Goal: Information Seeking & Learning: Understand process/instructions

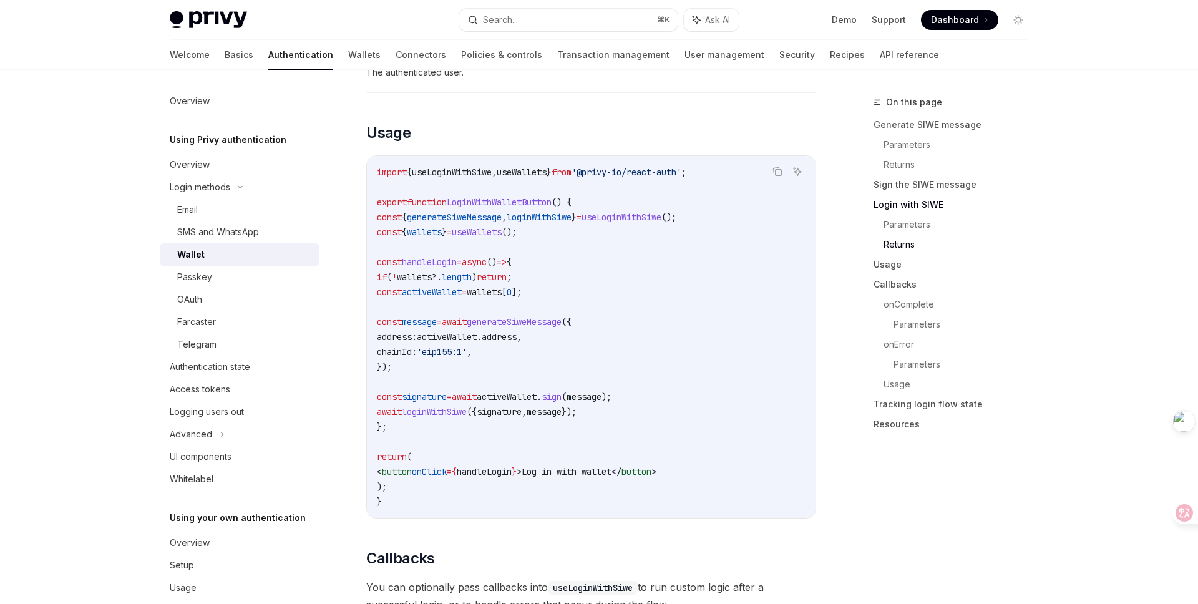
scroll to position [1424, 0]
drag, startPoint x: 403, startPoint y: 434, endPoint x: 366, endPoint y: 223, distance: 214.6
click at [367, 223] on div "import { useLoginWithSiwe , useWallets } from '@privy-io/react-auth' ; export f…" at bounding box center [591, 336] width 449 height 362
copy code "const { generateSiweMessage , loginWithSiwe } = useLoginWithSiwe (); const { wa…"
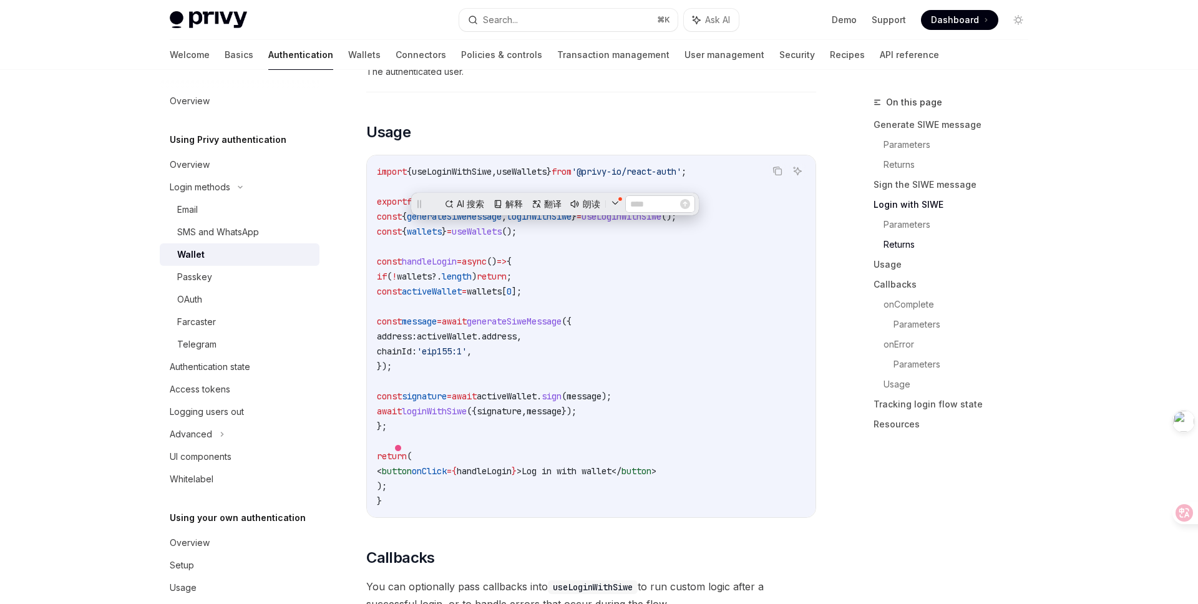
click at [728, 455] on code "import { useLoginWithSiwe , useWallets } from '@privy-io/react-auth' ; export f…" at bounding box center [591, 336] width 429 height 344
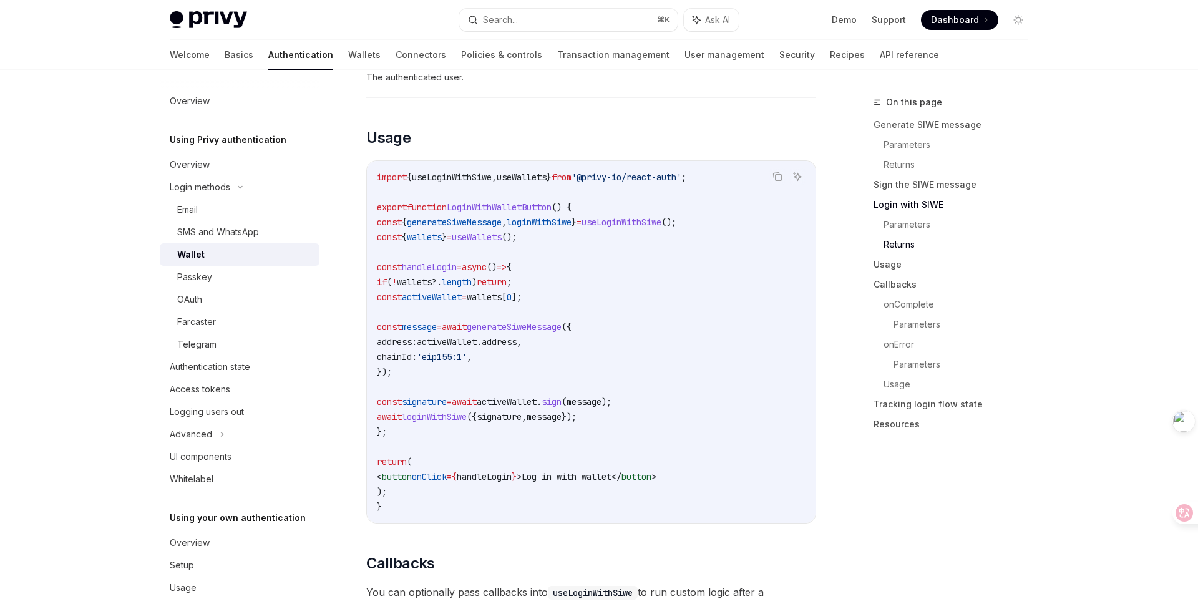
scroll to position [1421, 0]
click at [572, 225] on span "loginWithSiwe" at bounding box center [539, 219] width 65 height 11
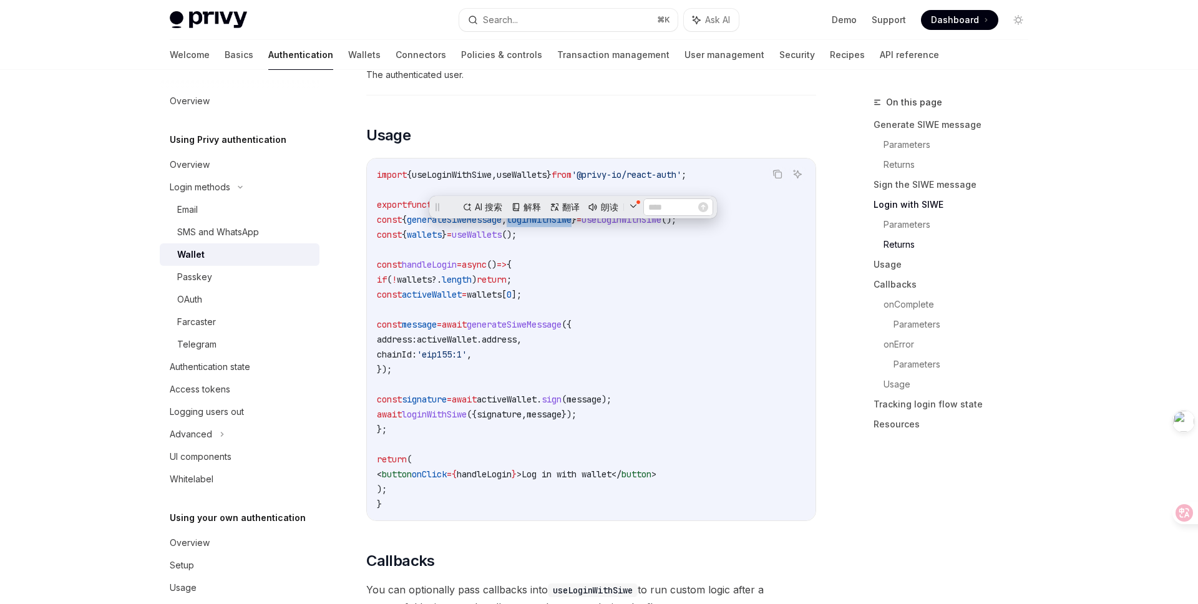
scroll to position [0, 0]
click at [717, 379] on code "import { useLoginWithSiwe , useWallets } from '@privy-io/react-auth' ; export f…" at bounding box center [591, 339] width 429 height 344
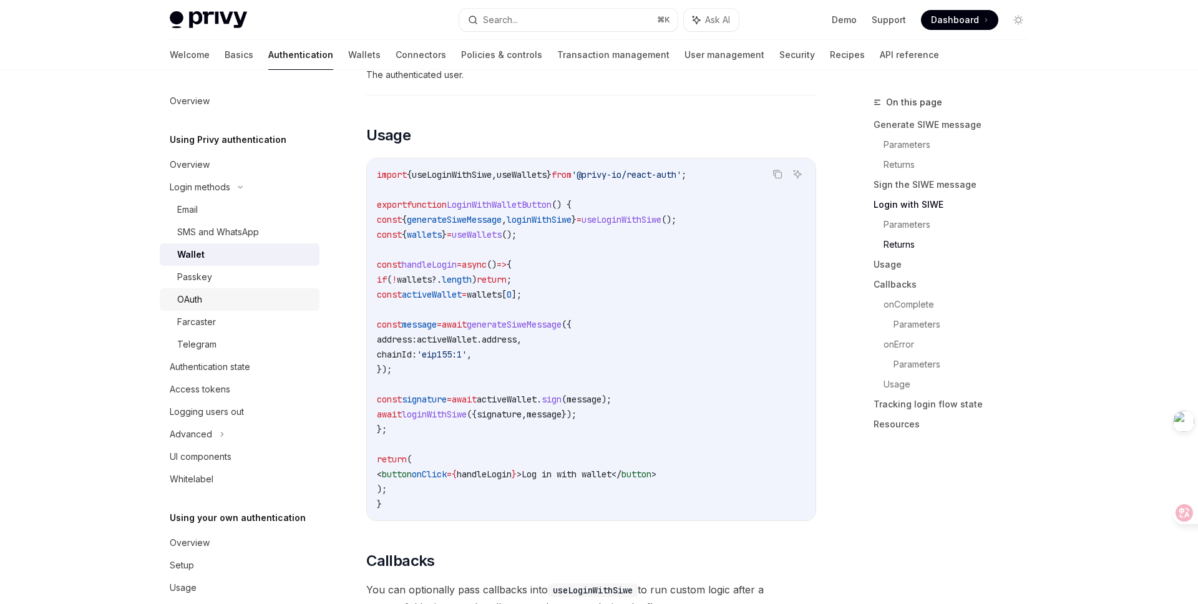
click at [197, 296] on div "OAuth" at bounding box center [189, 299] width 25 height 15
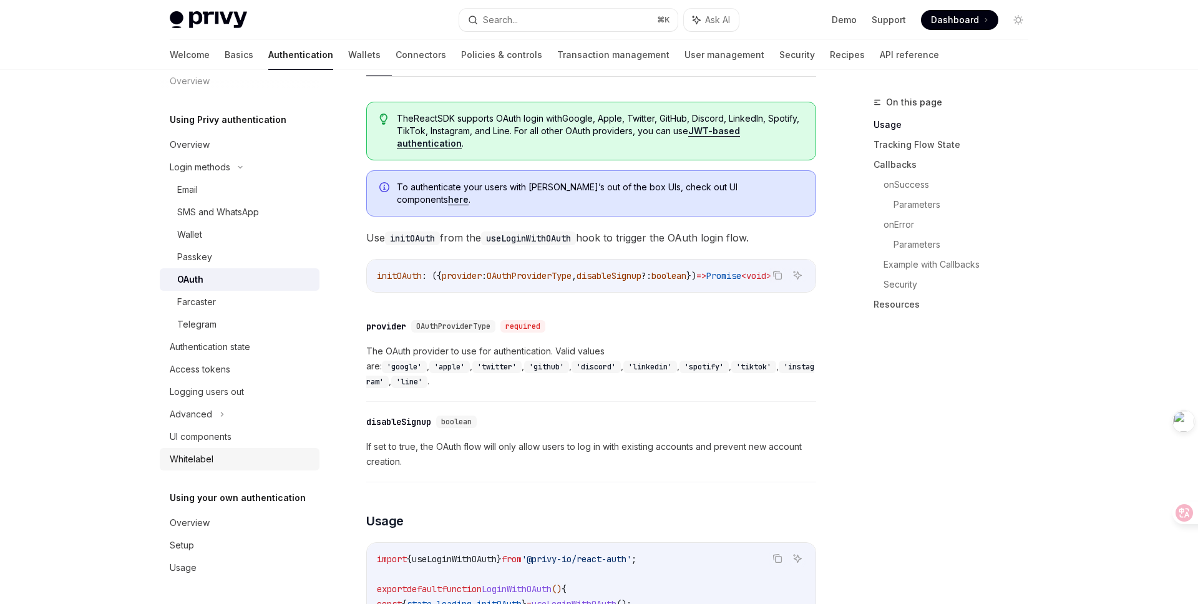
scroll to position [339, 0]
click at [213, 439] on div "UI components" at bounding box center [201, 436] width 62 height 15
type textarea "*"
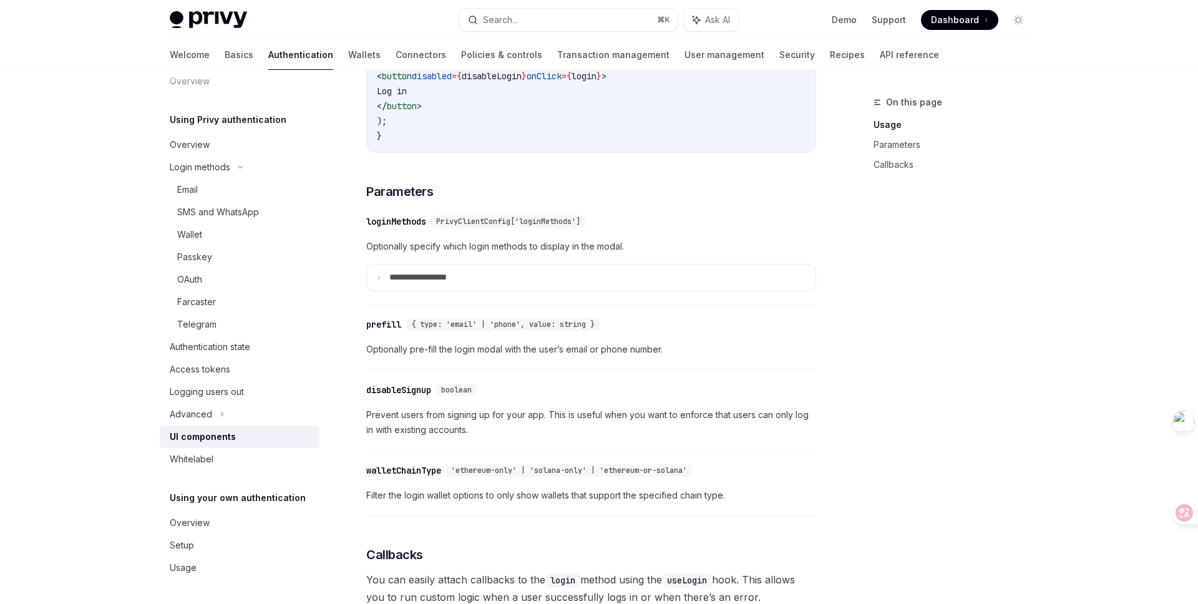
scroll to position [1058, 0]
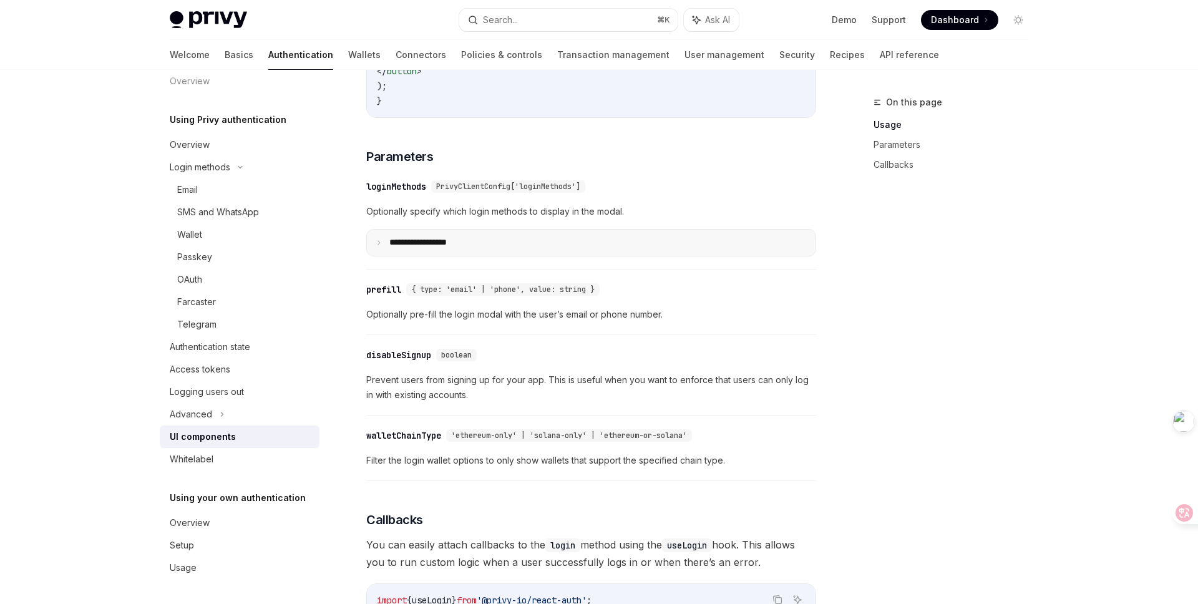
click at [399, 248] on p "**********" at bounding box center [432, 242] width 87 height 11
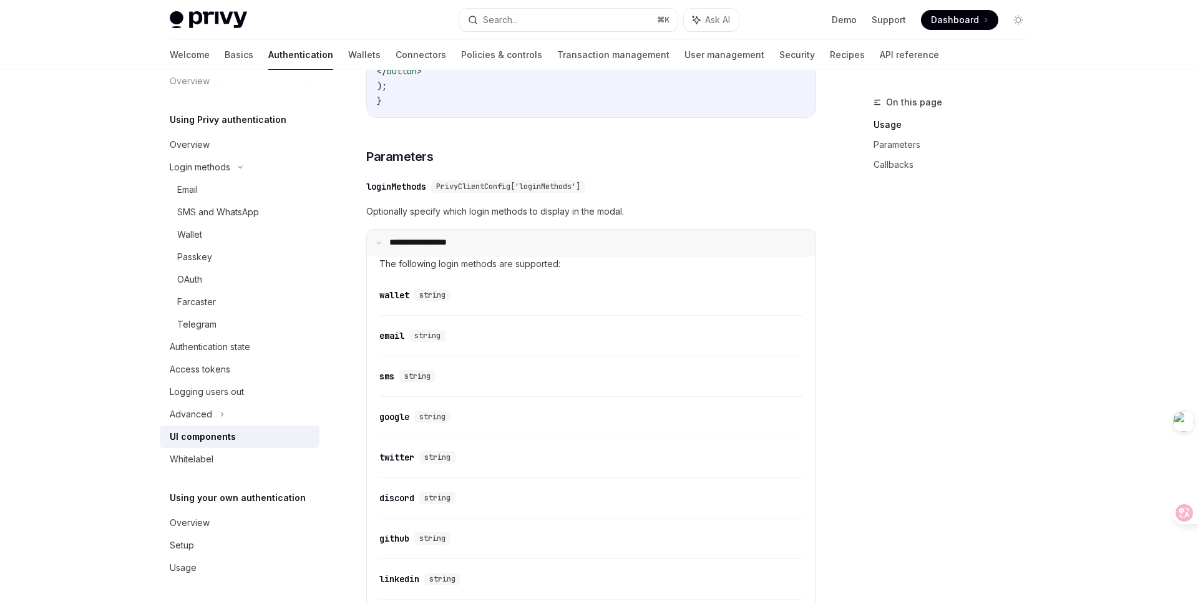
click at [421, 248] on p "**********" at bounding box center [430, 242] width 83 height 11
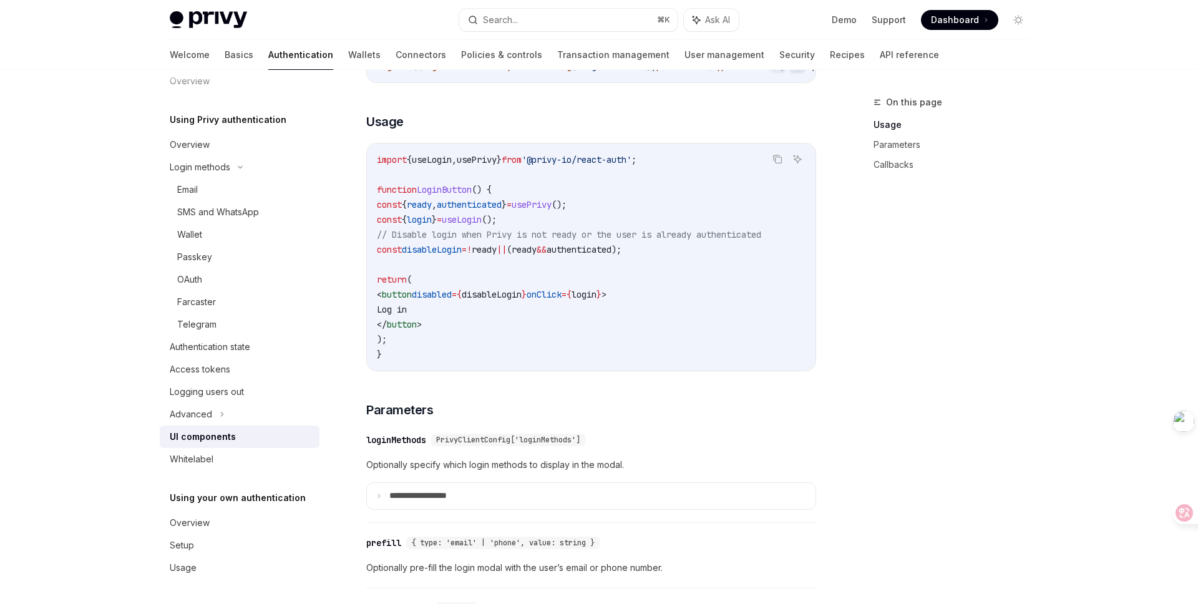
scroll to position [793, 0]
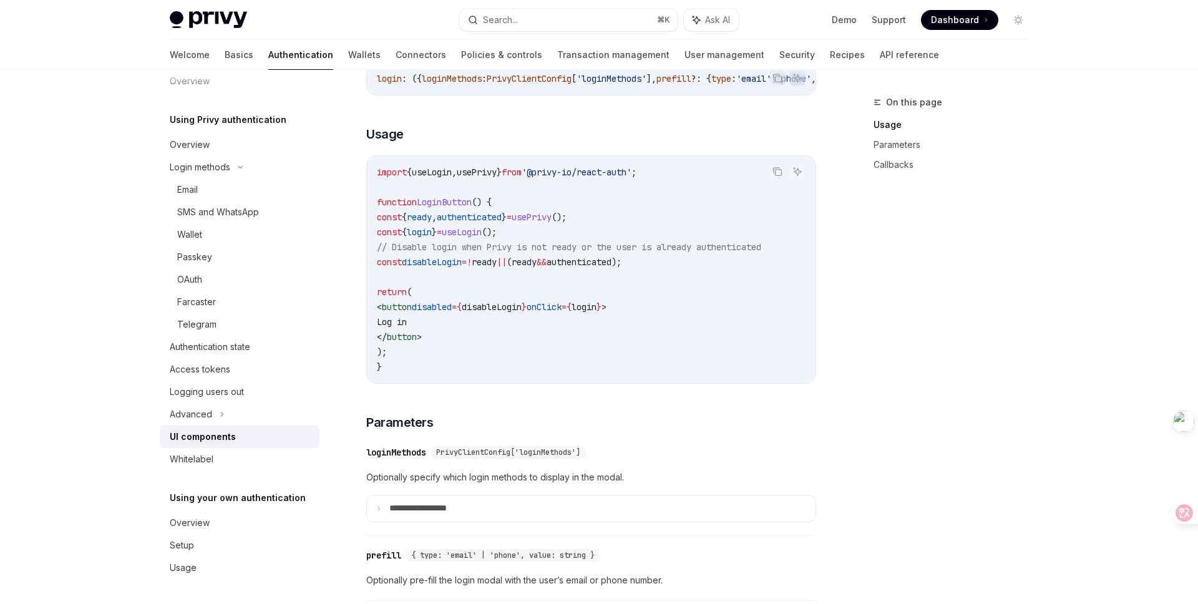
click at [558, 239] on code "import { useLogin , usePrivy } from '@privy-io/react-auth' ; function LoginButt…" at bounding box center [591, 270] width 429 height 210
drag, startPoint x: 558, startPoint y: 239, endPoint x: 396, endPoint y: 235, distance: 162.3
click at [396, 235] on code "import { useLogin , usePrivy } from '@privy-io/react-auth' ; function LoginButt…" at bounding box center [591, 270] width 429 height 210
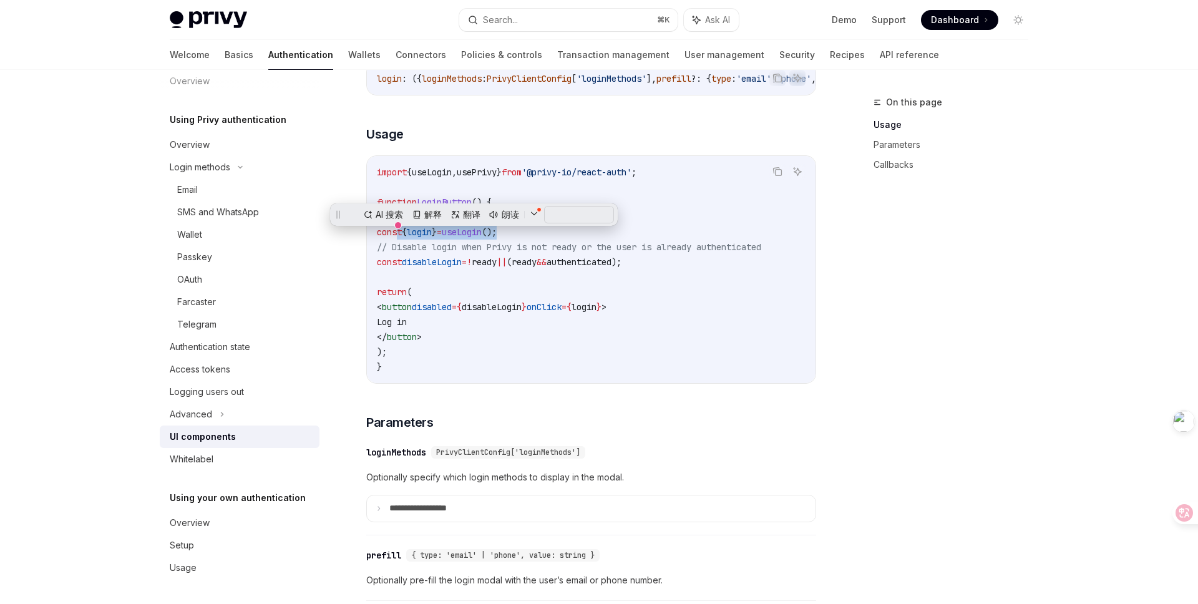
copy span "const { login } = useLogin ();"
click at [806, 320] on code "import { useLogin , usePrivy } from '@privy-io/react-auth' ; function LoginButt…" at bounding box center [591, 270] width 429 height 210
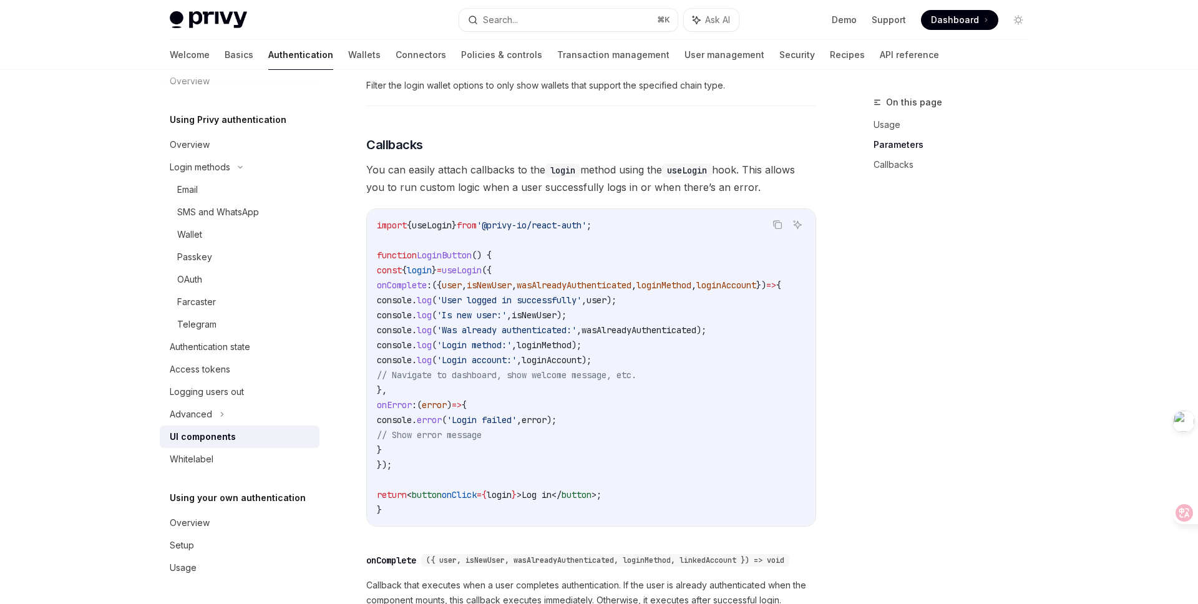
scroll to position [1433, 0]
click at [665, 364] on code "import { useLogin } from '@privy-io/react-auth' ; function LoginButton () { con…" at bounding box center [594, 368] width 434 height 300
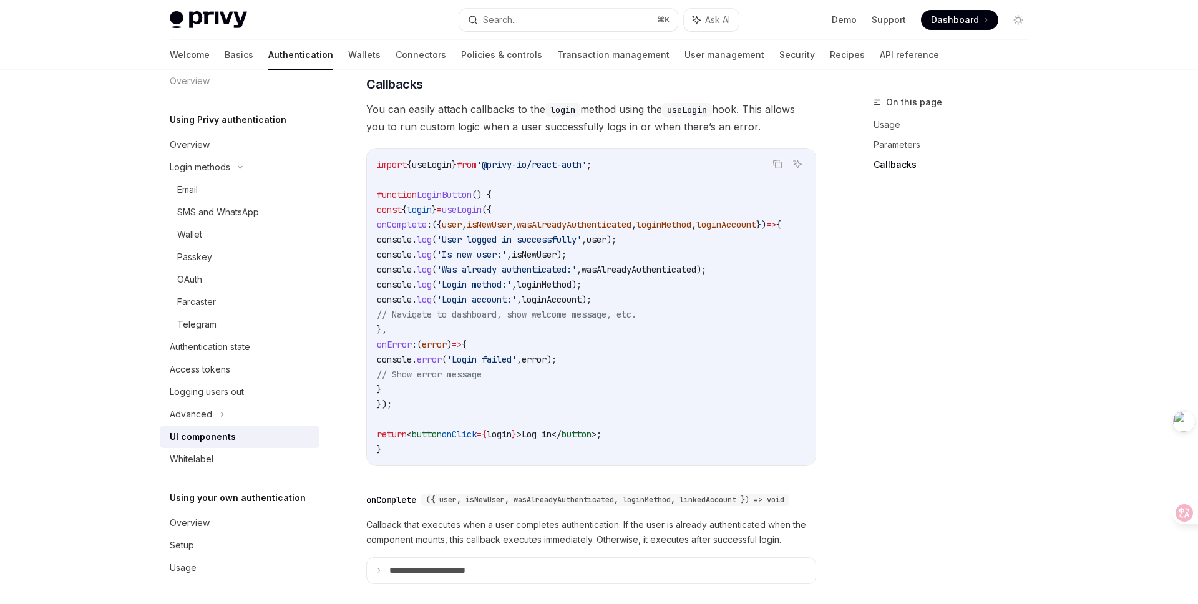
scroll to position [0, 0]
click at [914, 407] on div "On this page Usage Parameters Callbacks" at bounding box center [944, 349] width 190 height 509
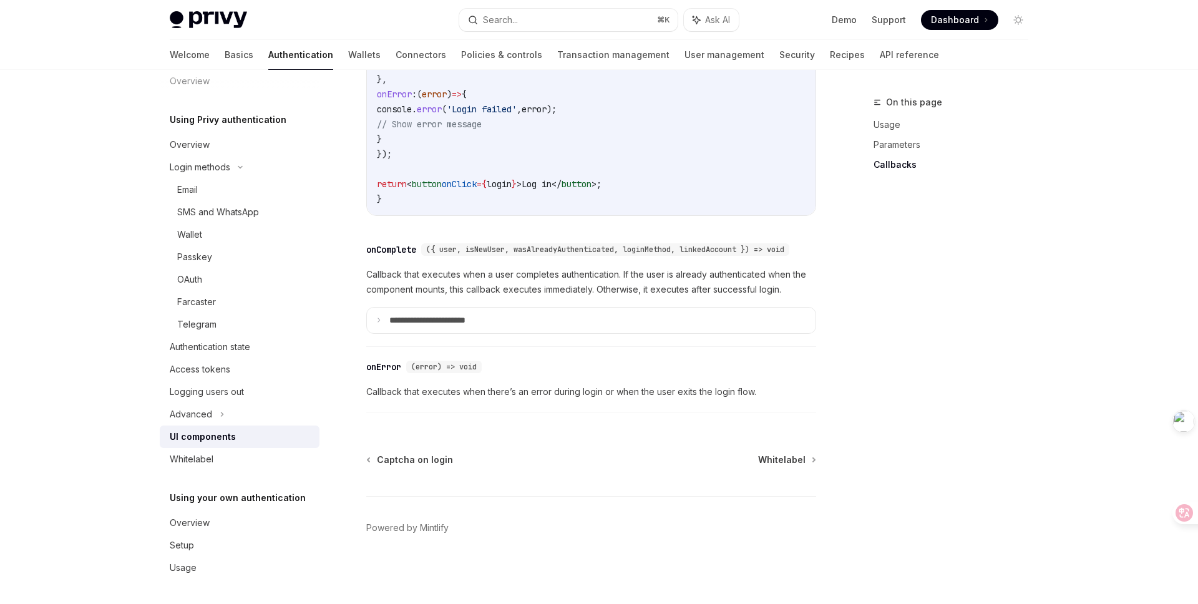
scroll to position [1777, 0]
click at [515, 318] on summary "**********" at bounding box center [591, 321] width 449 height 26
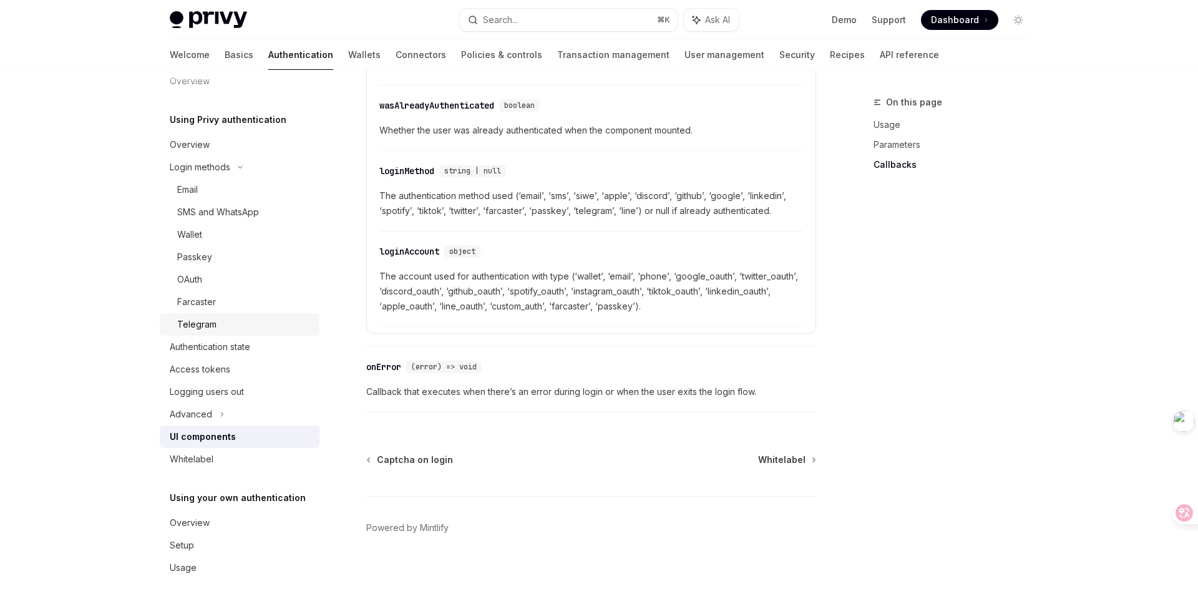
scroll to position [0, 0]
